Goal: Book appointment/travel/reservation

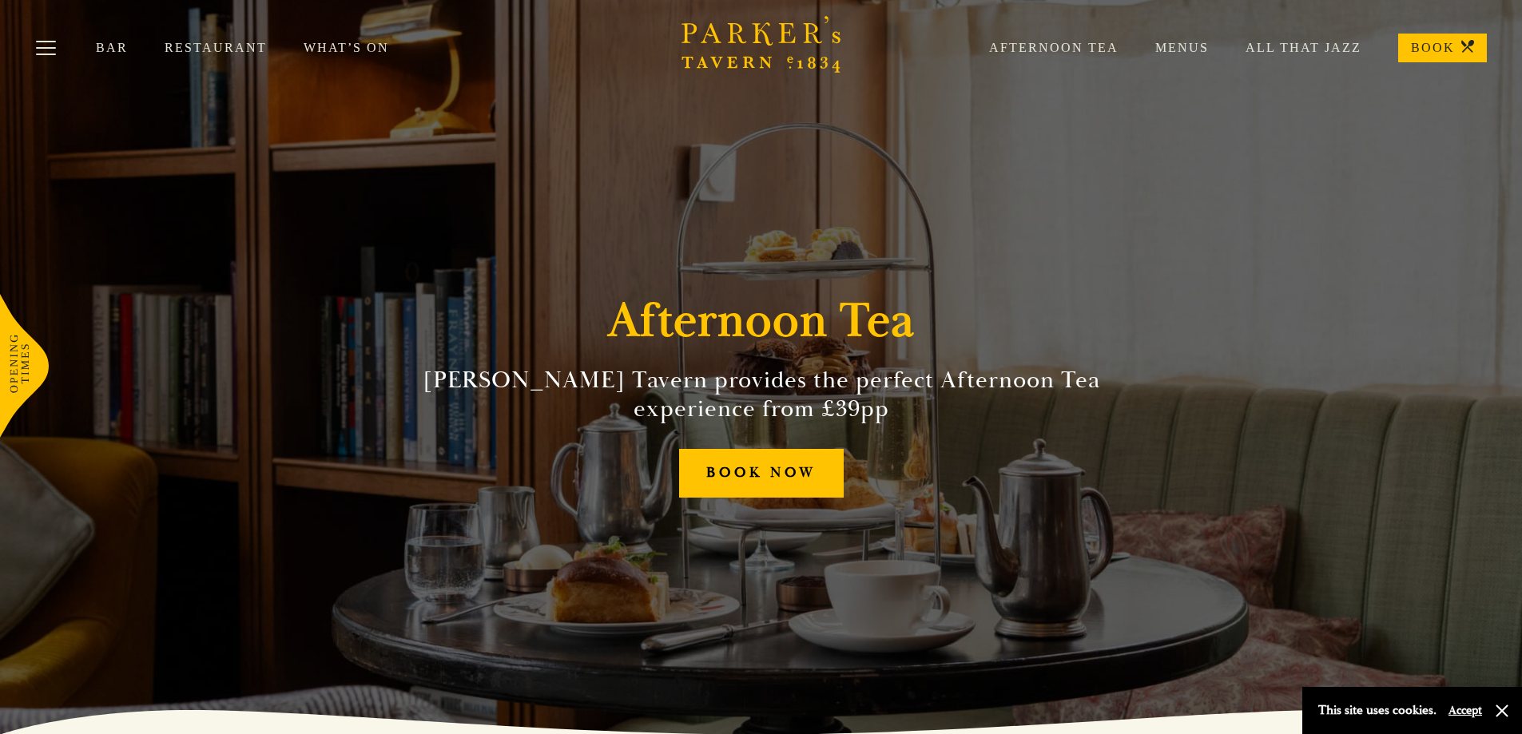
click at [1112, 48] on link "Afternoon Tea" at bounding box center [1035, 48] width 166 height 16
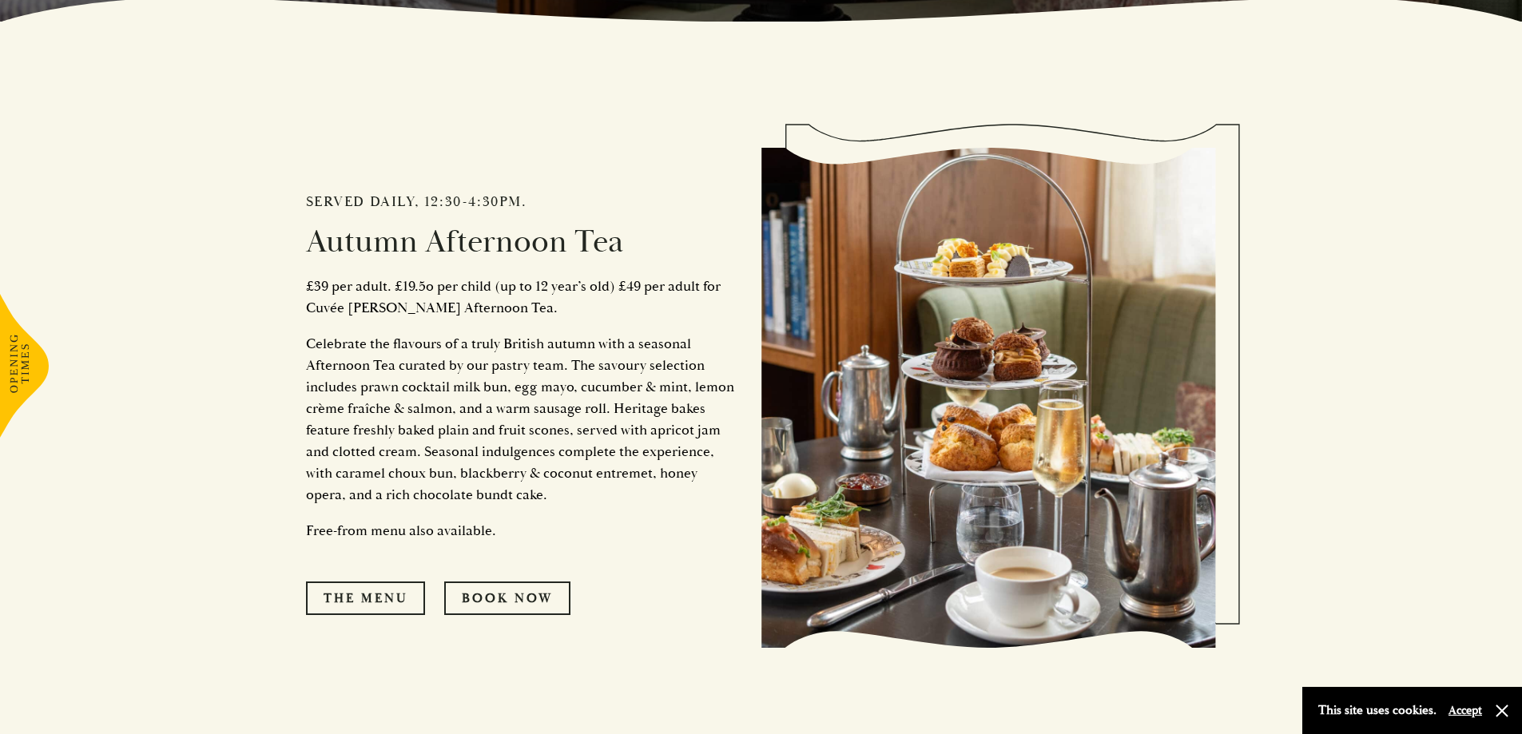
scroll to position [722, 0]
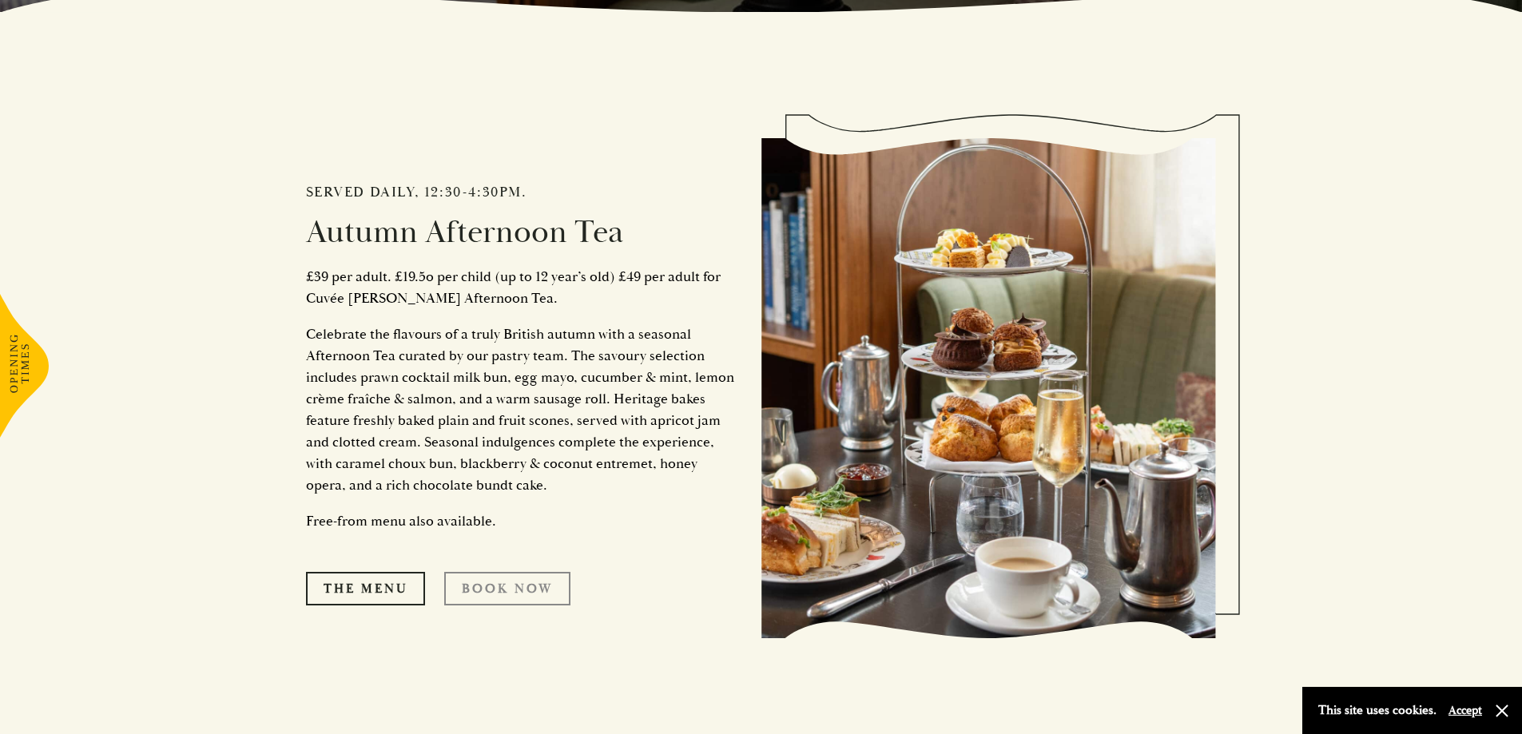
click at [526, 593] on link "Book Now" at bounding box center [507, 589] width 126 height 34
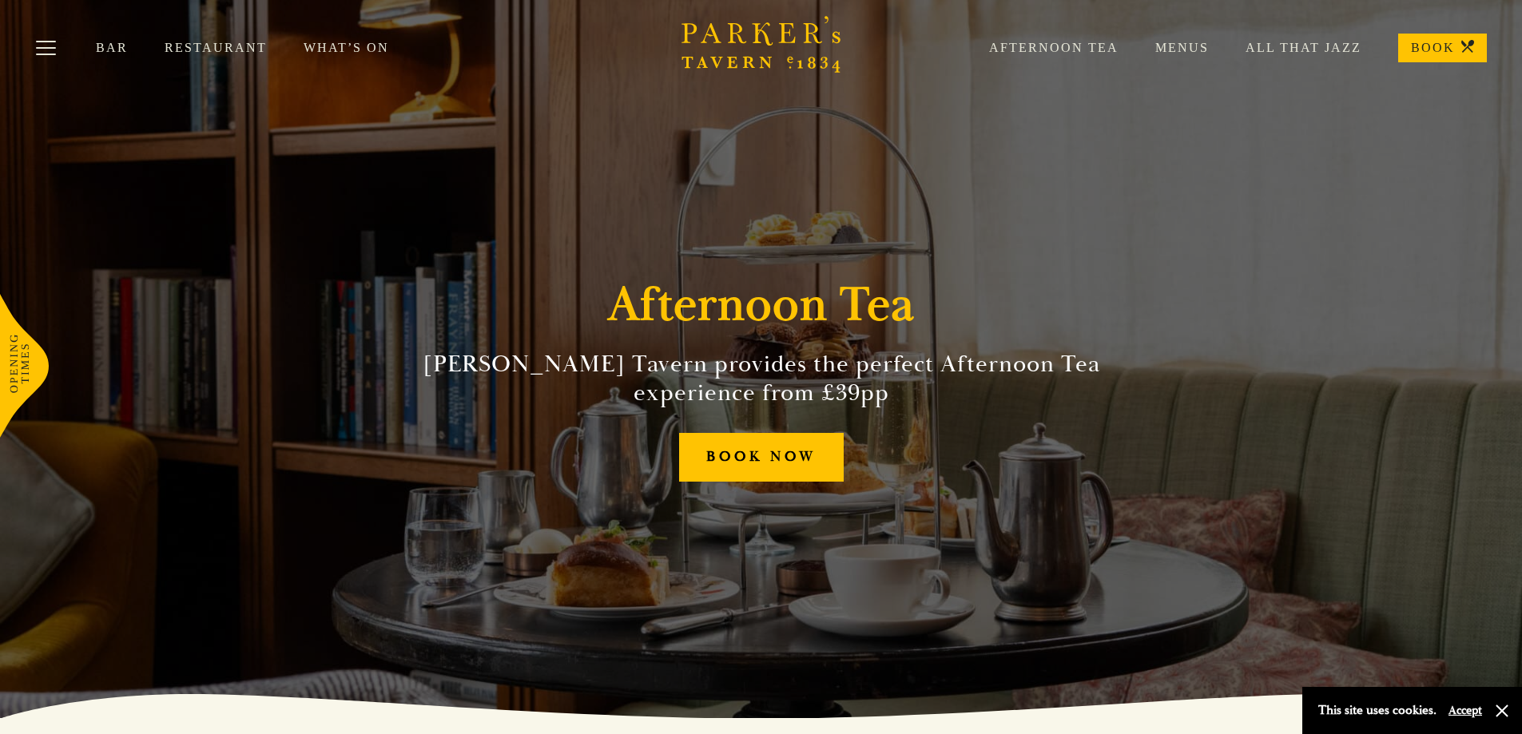
scroll to position [0, 0]
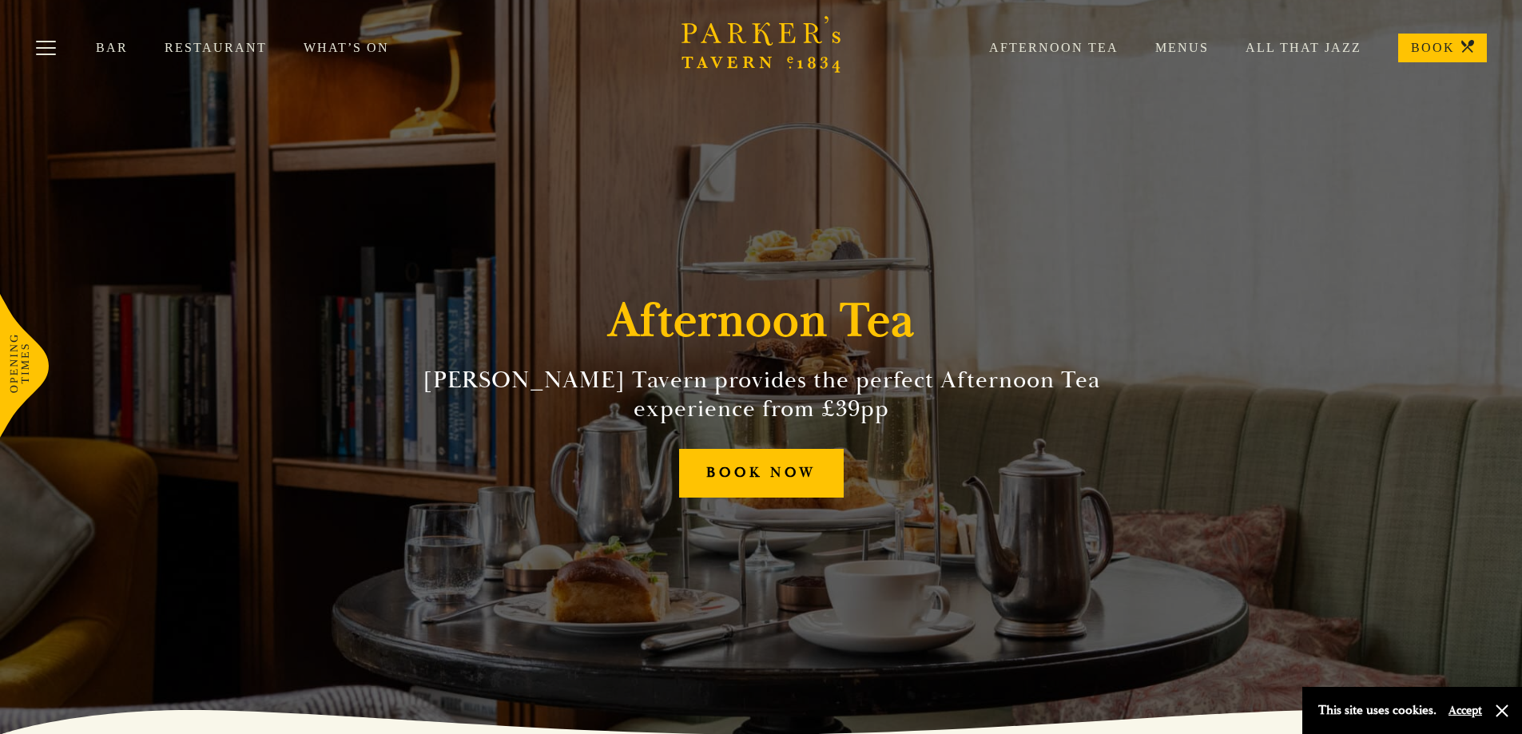
click at [1083, 41] on link "Afternoon Tea" at bounding box center [1035, 48] width 166 height 16
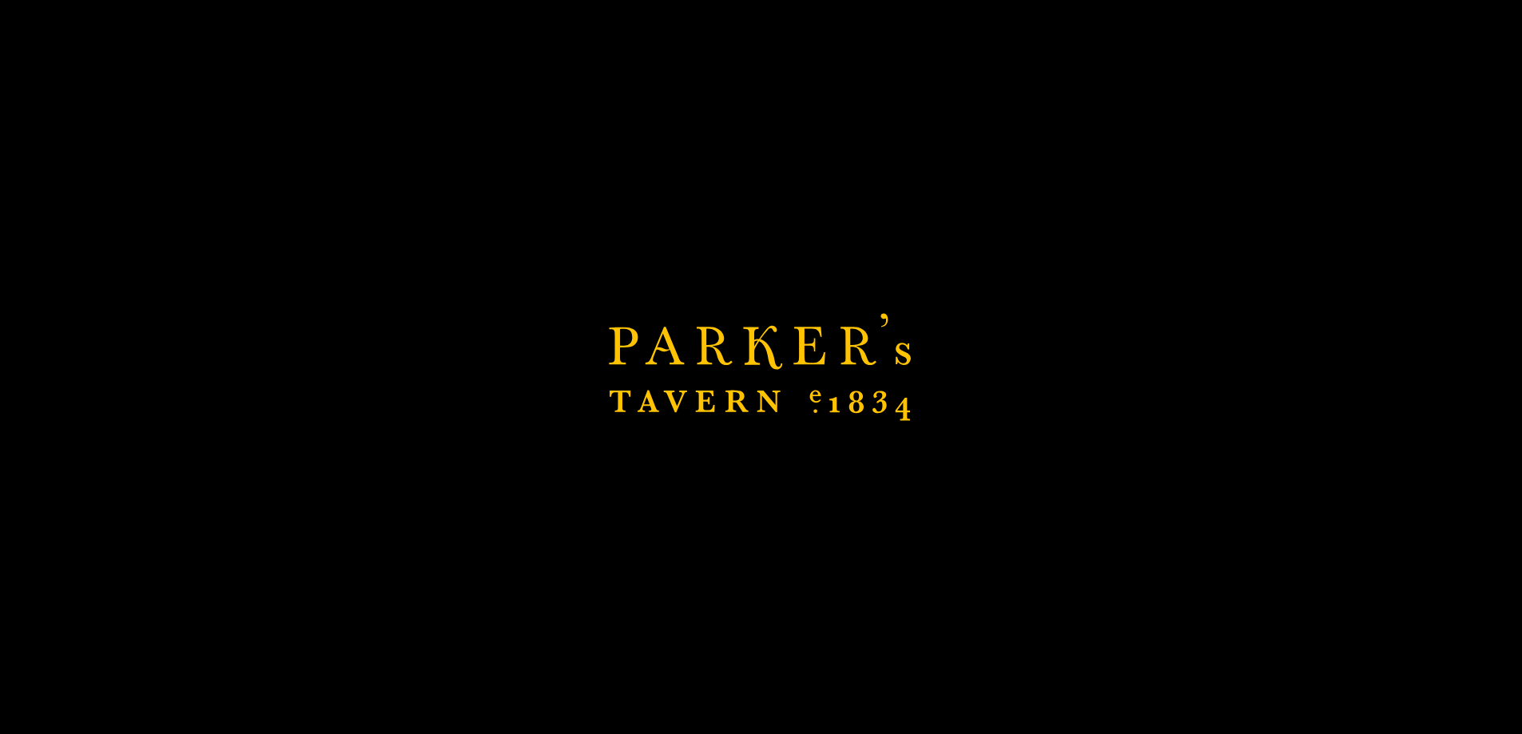
click at [1083, 40] on div "Afternoon Tea Menus All That Jazz BOOK" at bounding box center [1219, 48] width 534 height 29
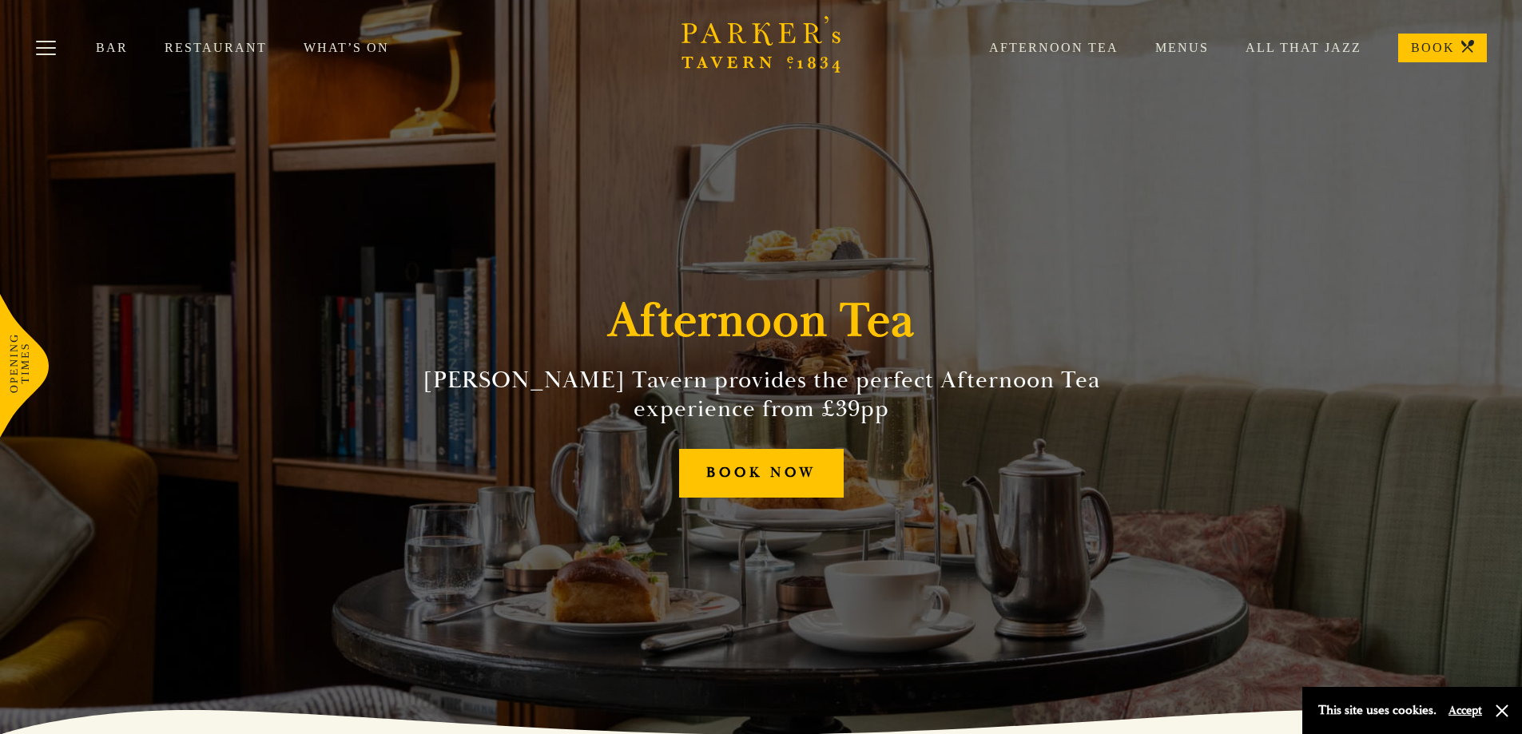
click at [1044, 50] on link "Afternoon Tea" at bounding box center [1035, 48] width 166 height 16
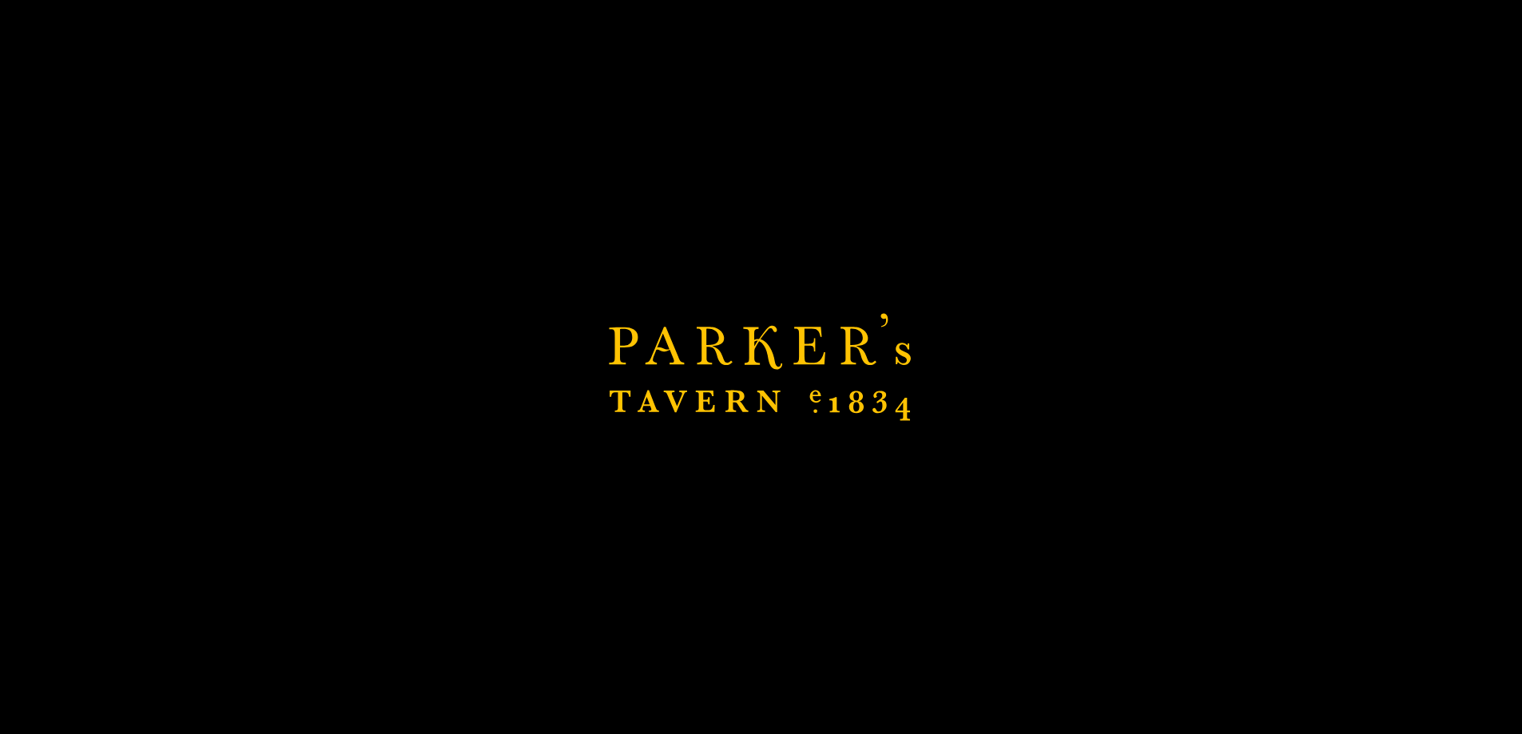
scroll to position [586, 0]
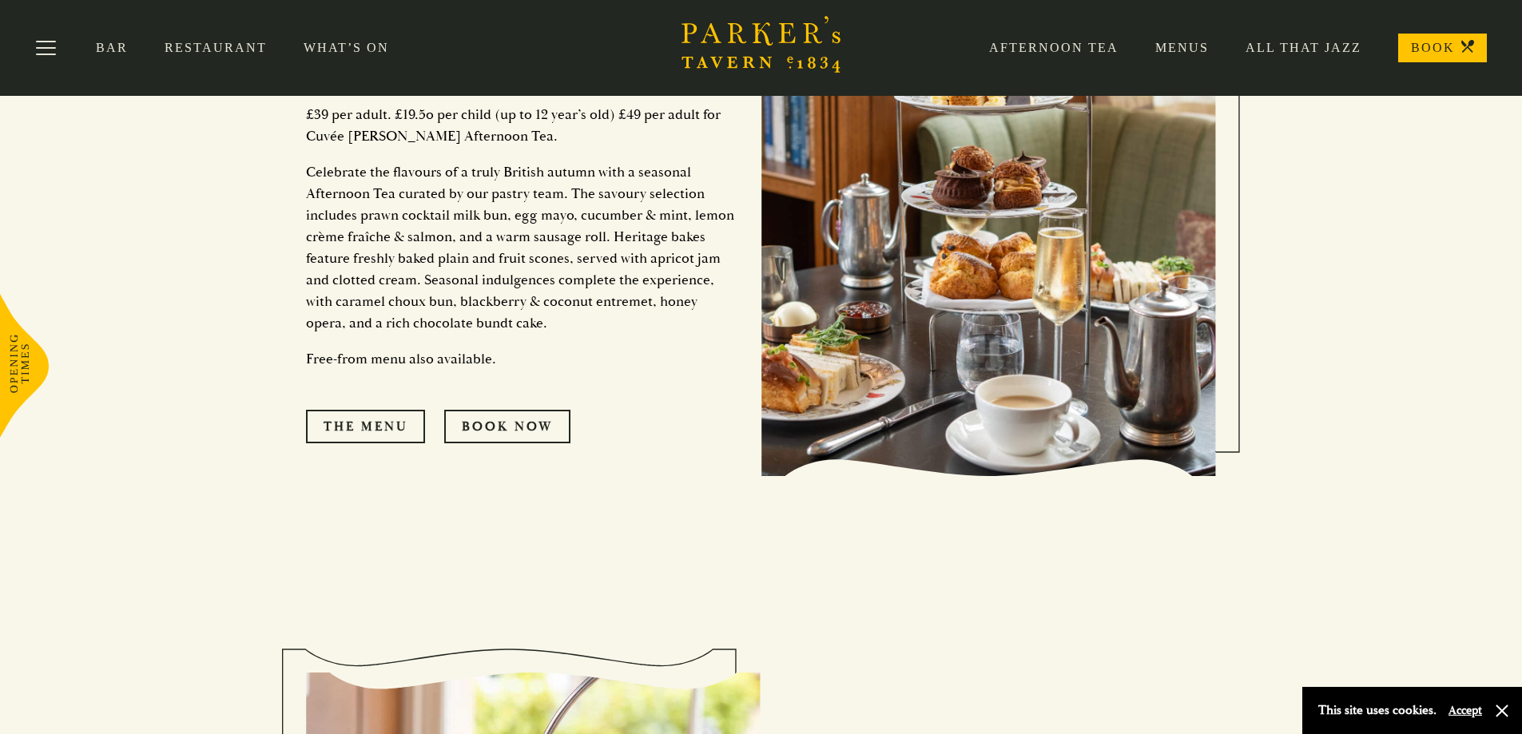
scroll to position [843, 0]
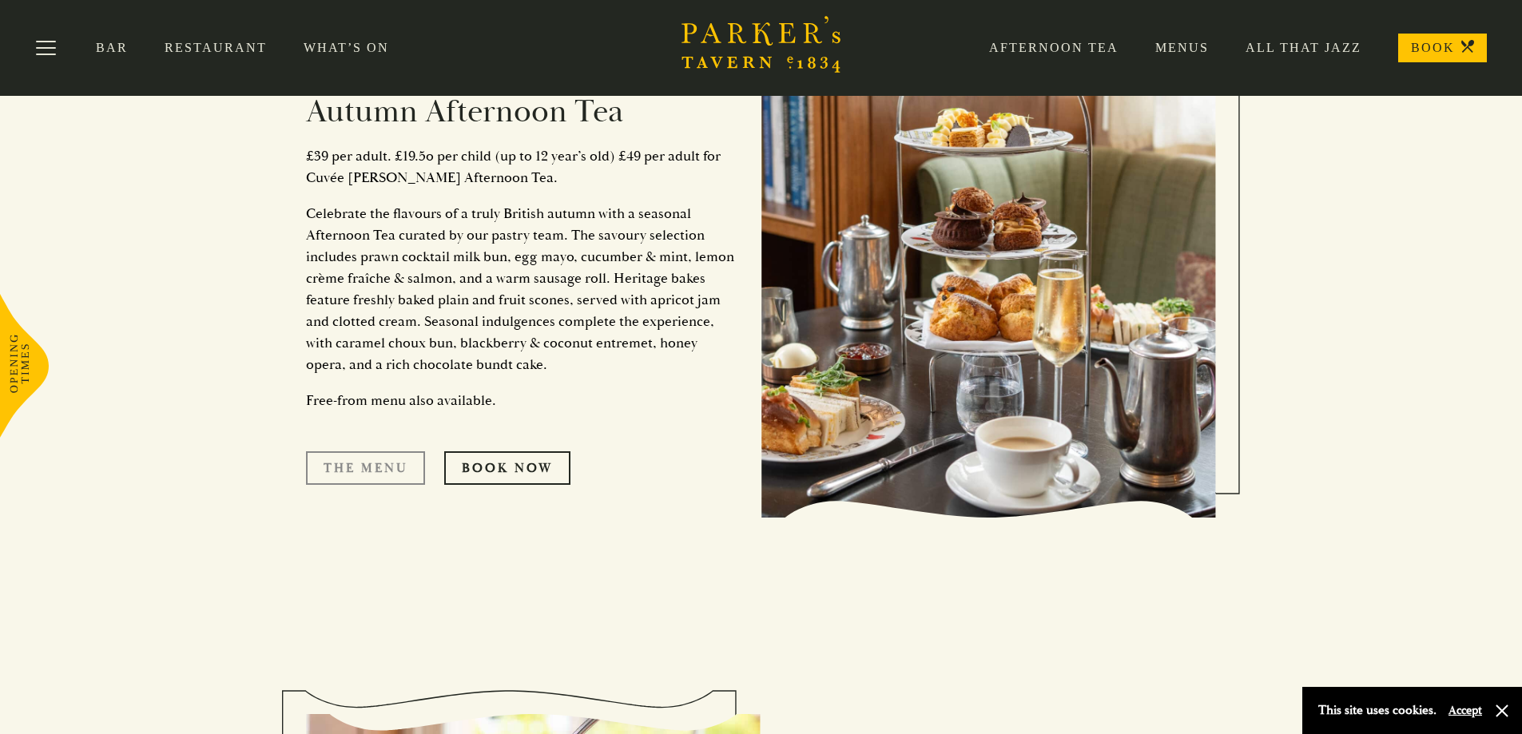
click at [389, 458] on link "The Menu" at bounding box center [365, 468] width 119 height 34
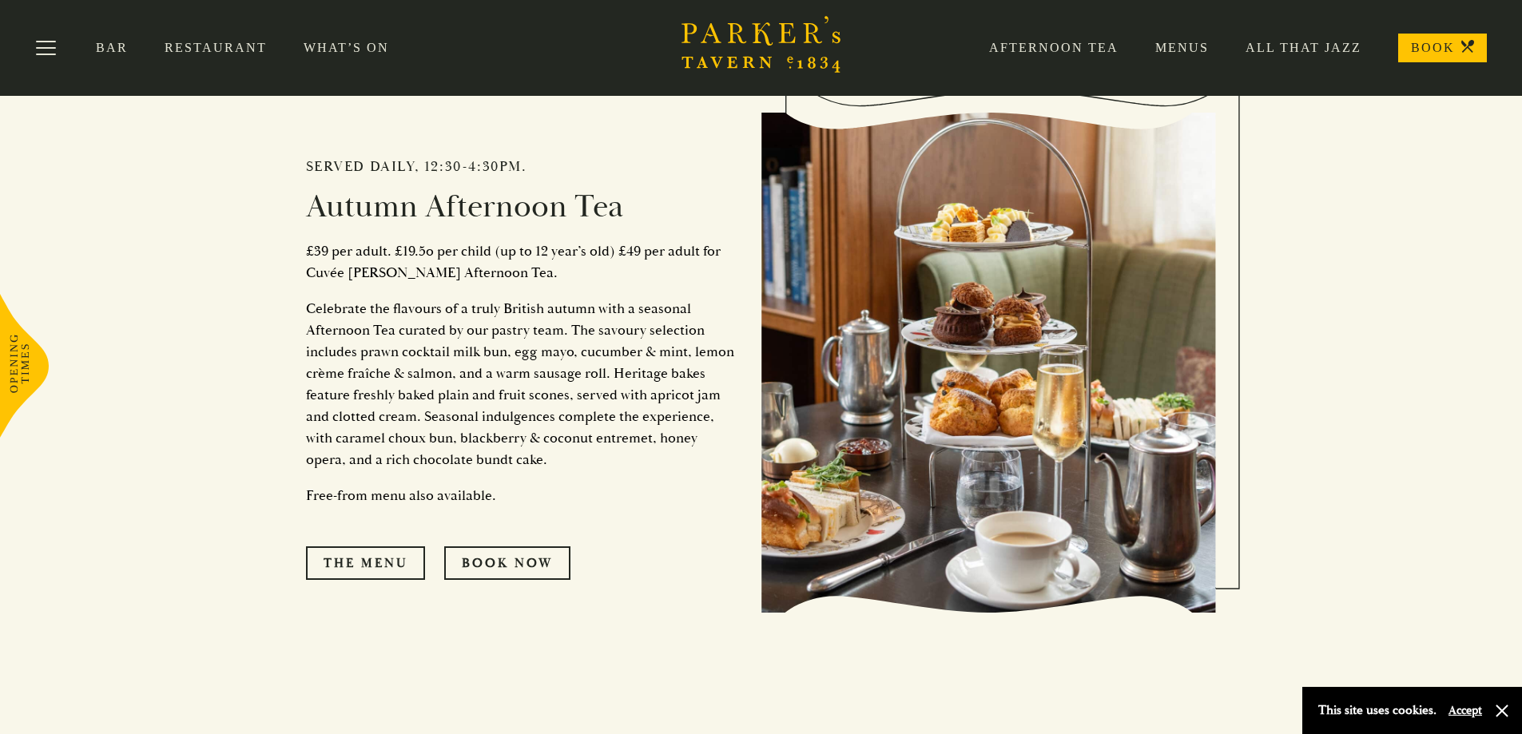
scroll to position [672, 0]
